Goal: Task Accomplishment & Management: Manage account settings

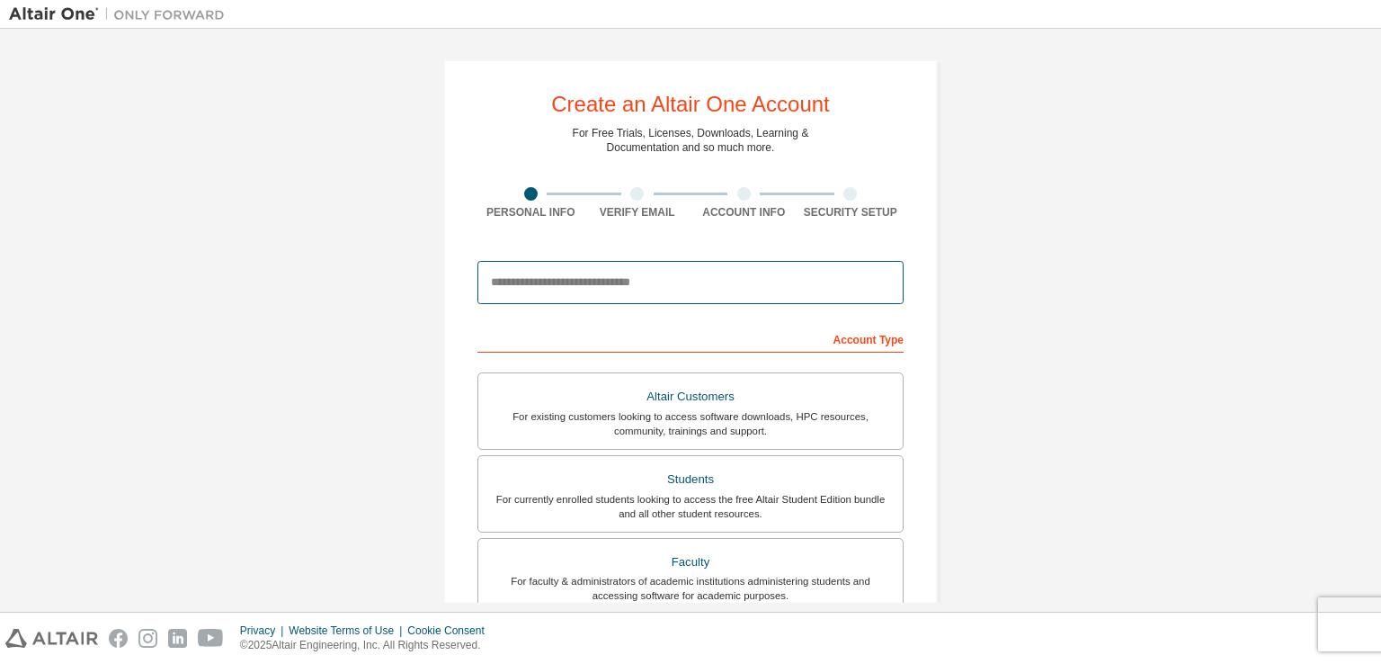
click at [704, 274] on input "email" at bounding box center [691, 282] width 426 height 43
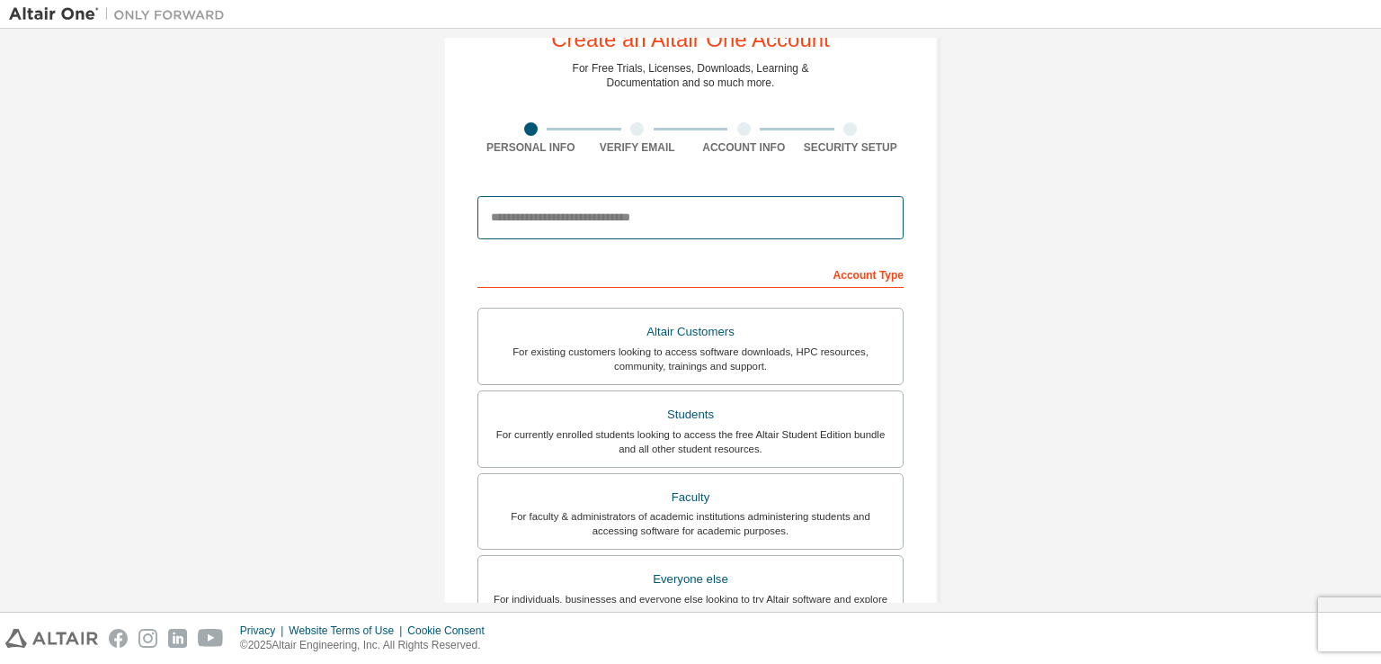
scroll to position [180, 0]
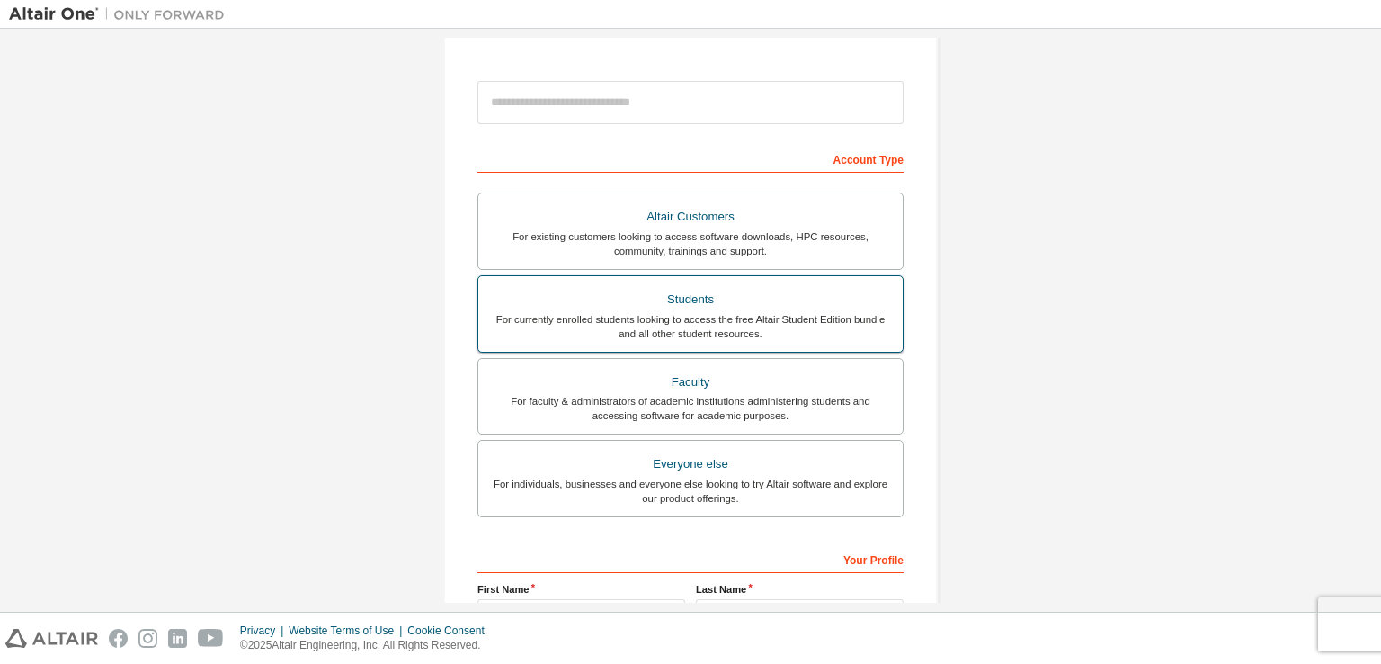
click at [720, 305] on div "Students" at bounding box center [690, 299] width 403 height 25
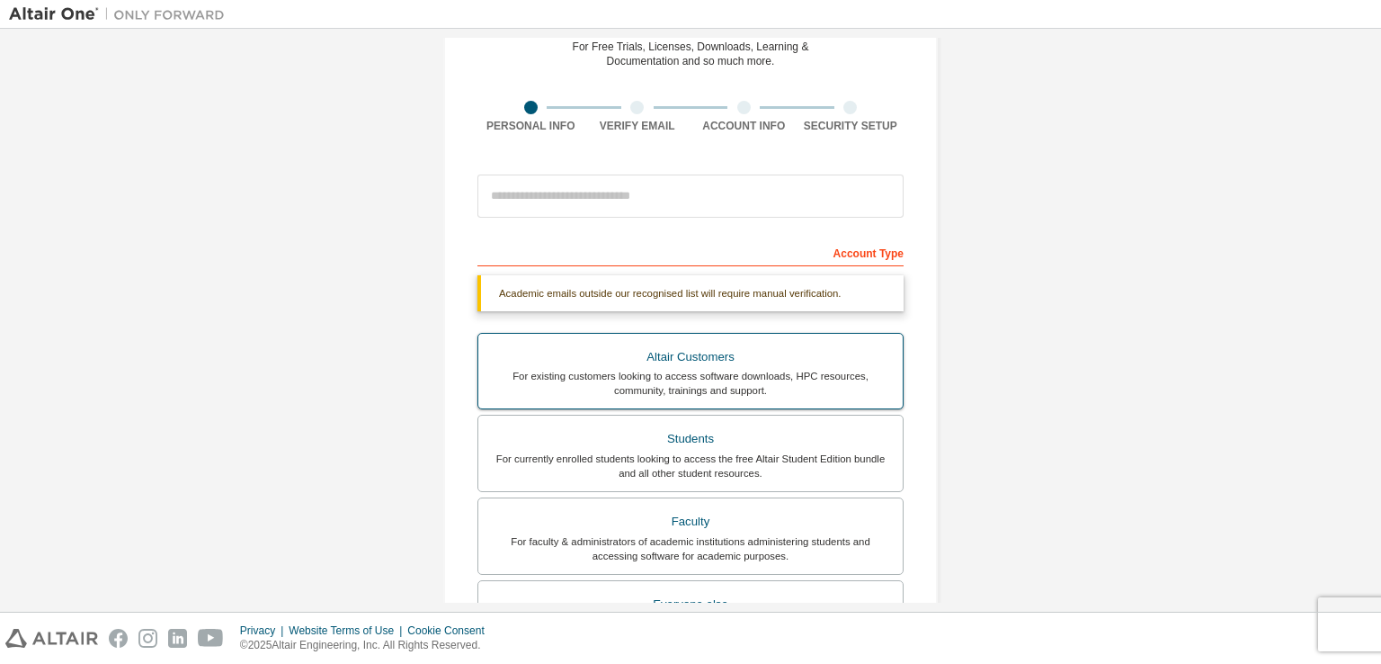
scroll to position [82, 0]
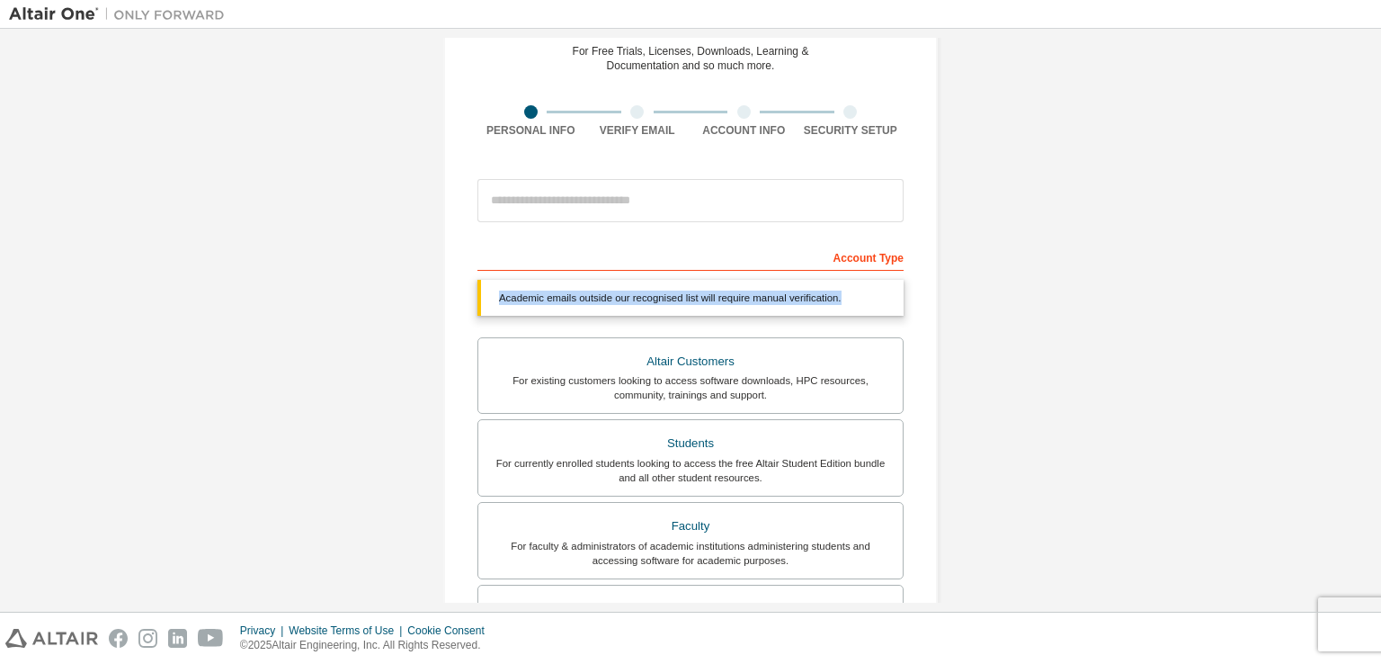
drag, startPoint x: 844, startPoint y: 296, endPoint x: 492, endPoint y: 309, distance: 351.9
click at [492, 309] on div "Academic emails outside our recognised list will require manual verification." at bounding box center [691, 298] width 426 height 36
copy div "Academic emails outside our recognised list will require manual verification."
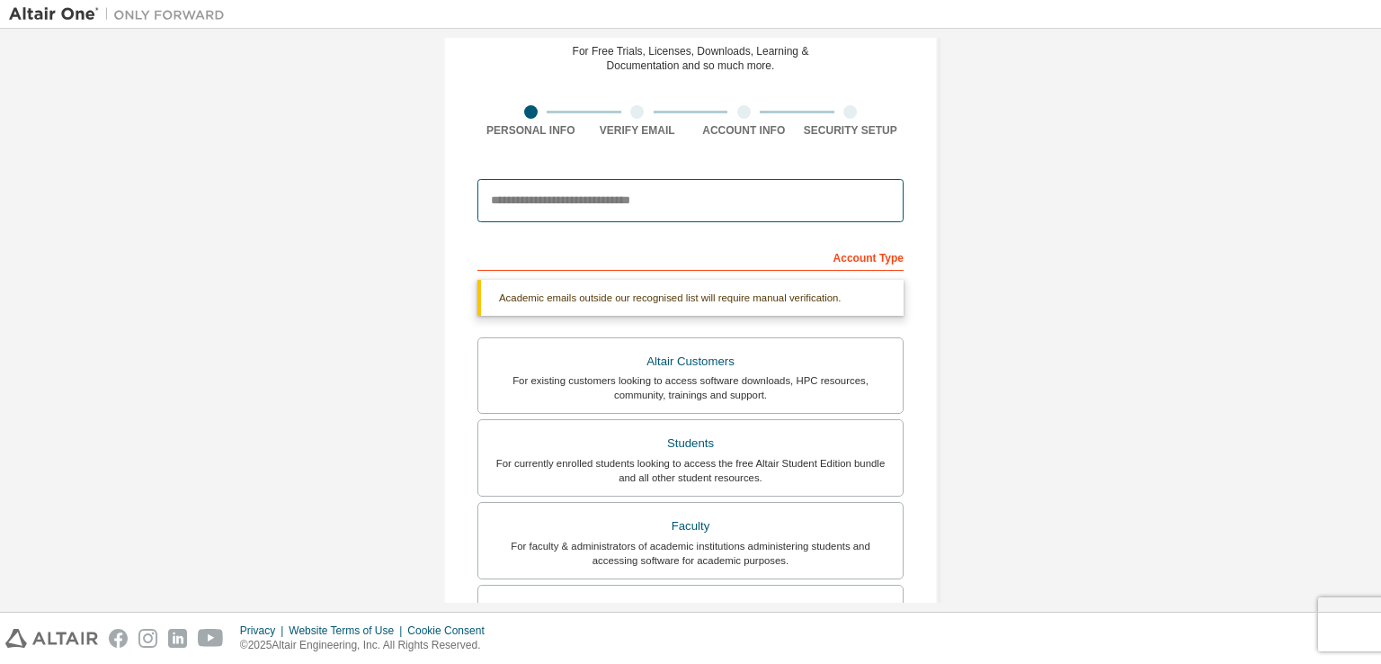
click at [662, 220] on input "email" at bounding box center [691, 200] width 426 height 43
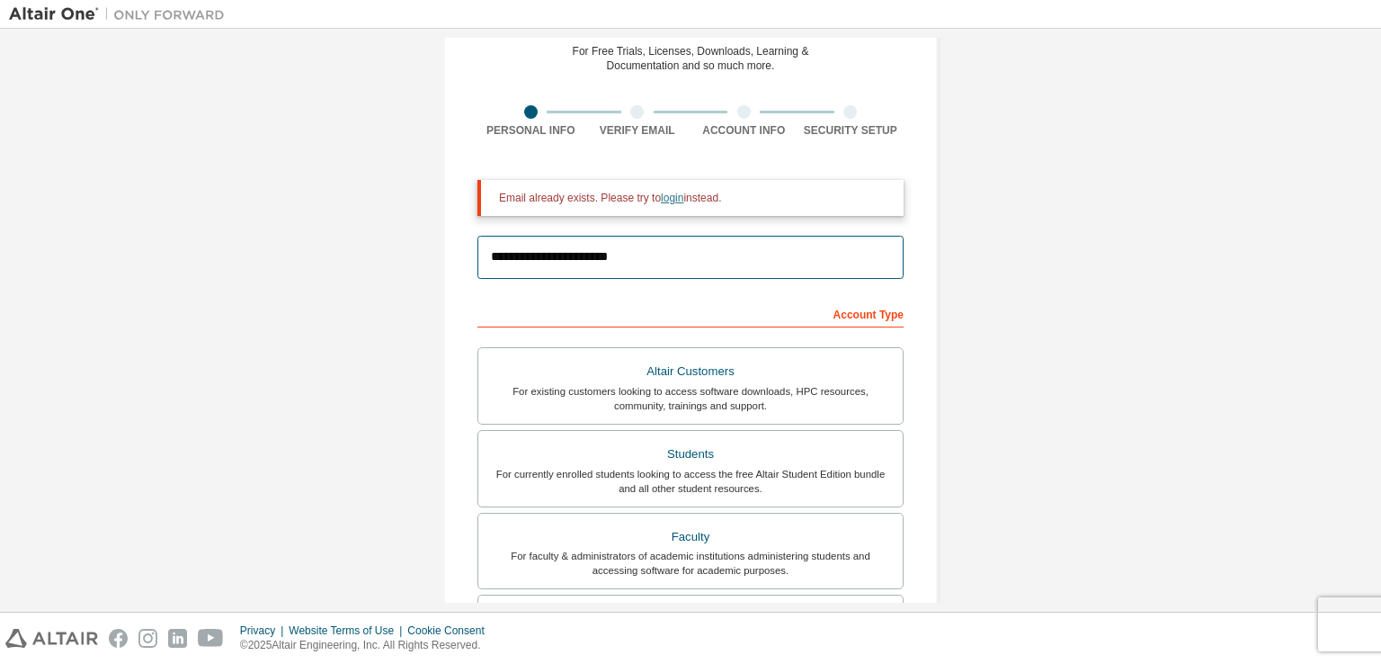
type input "**********"
click at [669, 199] on link "login" at bounding box center [672, 198] width 22 height 13
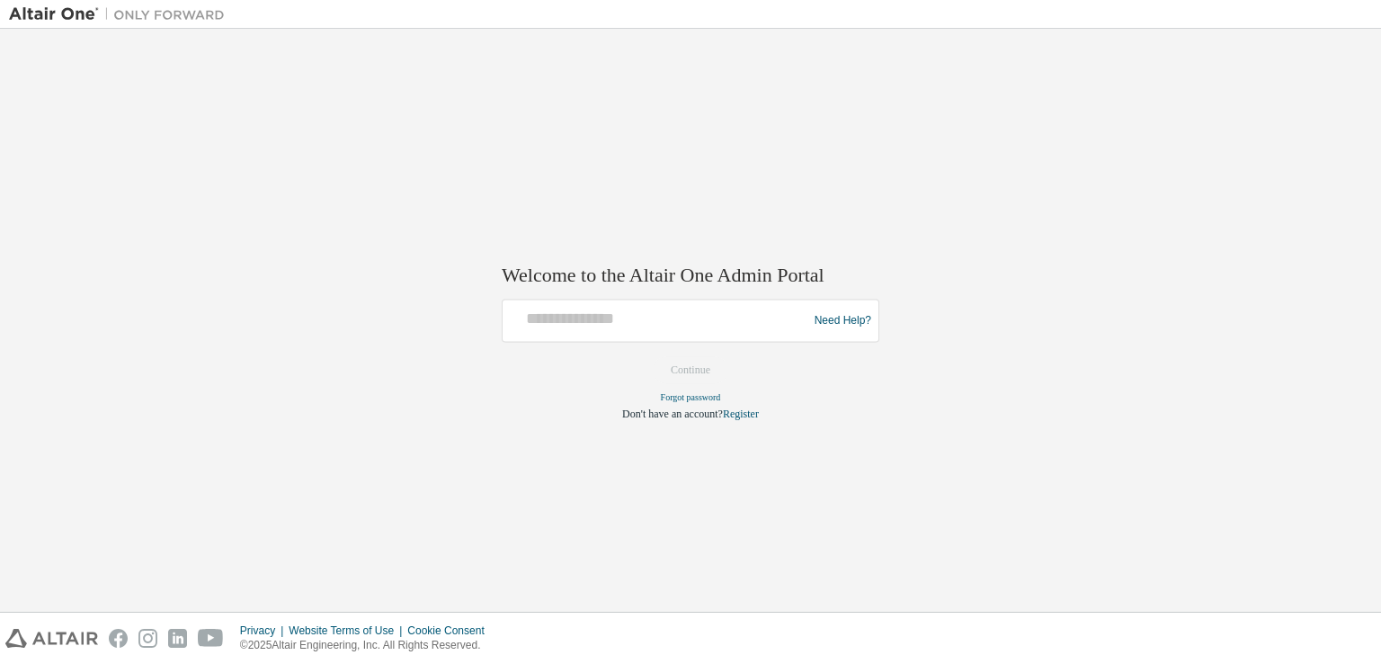
click at [568, 332] on div at bounding box center [658, 321] width 296 height 34
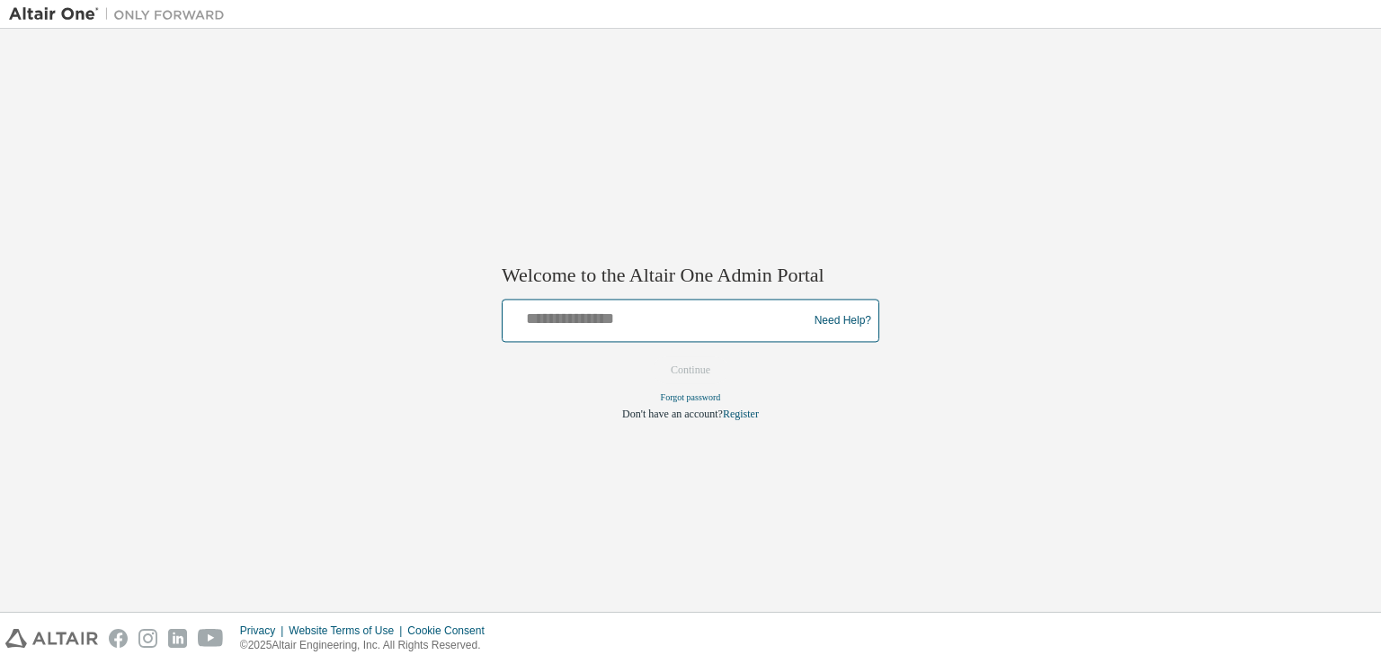
click at [648, 328] on input "text" at bounding box center [658, 317] width 296 height 26
type input "**********"
click at [652, 357] on button "Continue" at bounding box center [690, 370] width 77 height 27
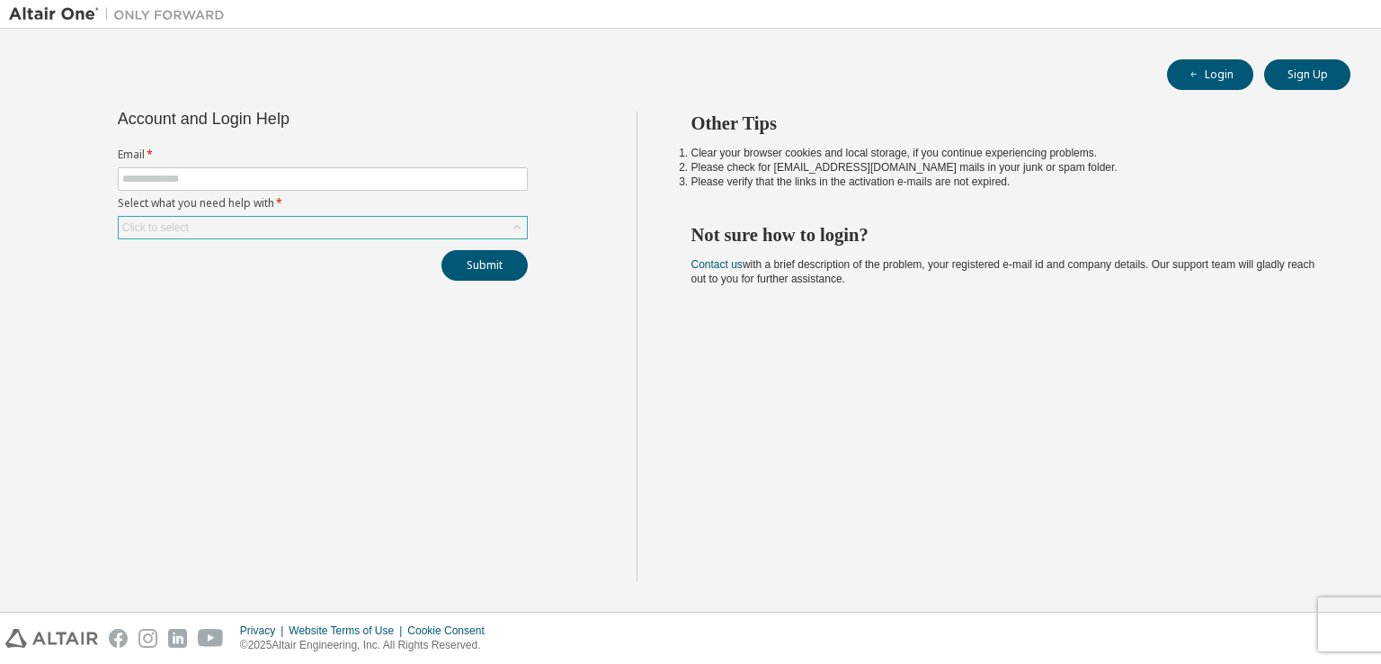
click at [380, 220] on div "Click to select" at bounding box center [323, 228] width 408 height 22
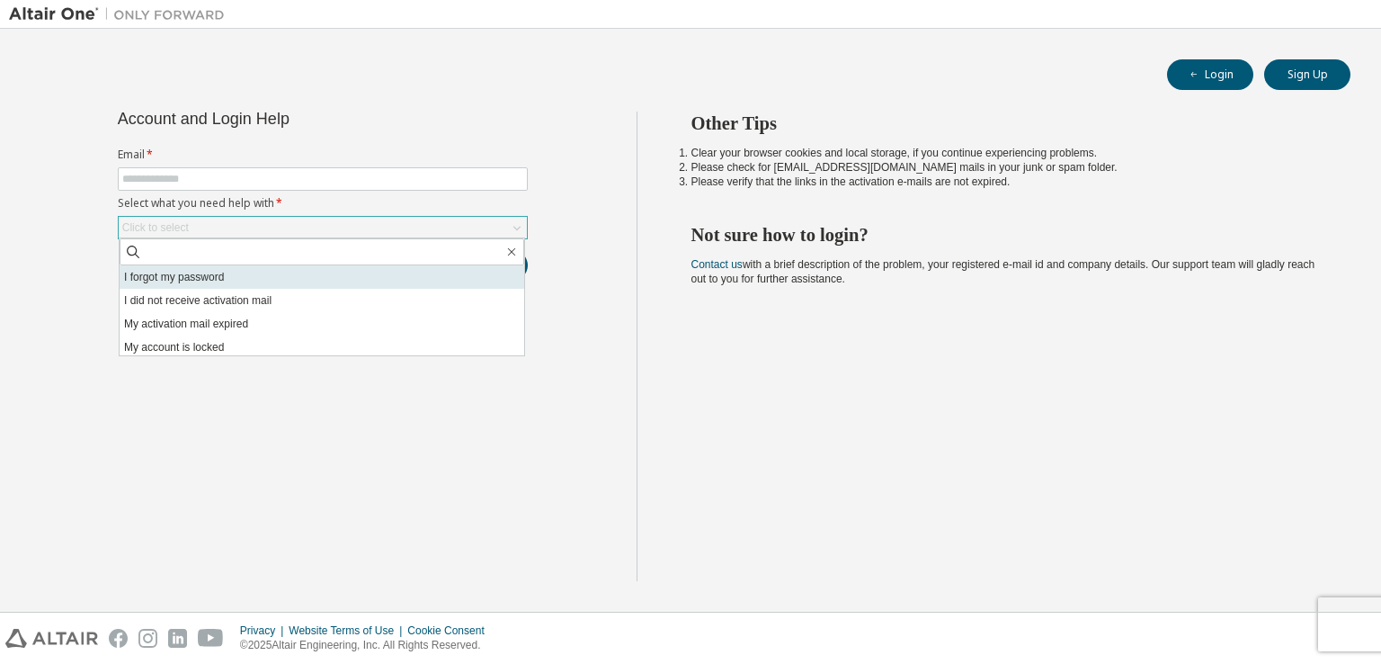
click at [320, 274] on li "I forgot my password" at bounding box center [322, 276] width 405 height 23
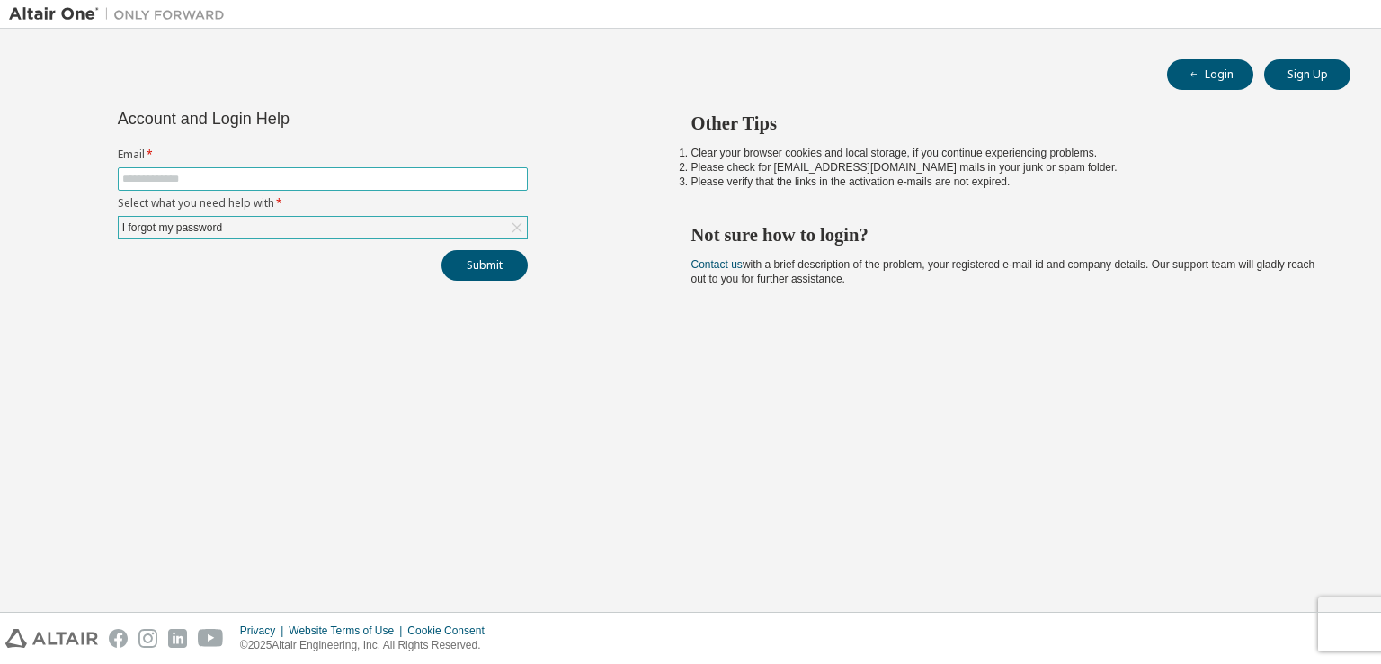
click at [322, 173] on input "text" at bounding box center [322, 179] width 401 height 14
type input "**********"
click at [442, 250] on button "Submit" at bounding box center [485, 265] width 86 height 31
